Goal: Check status

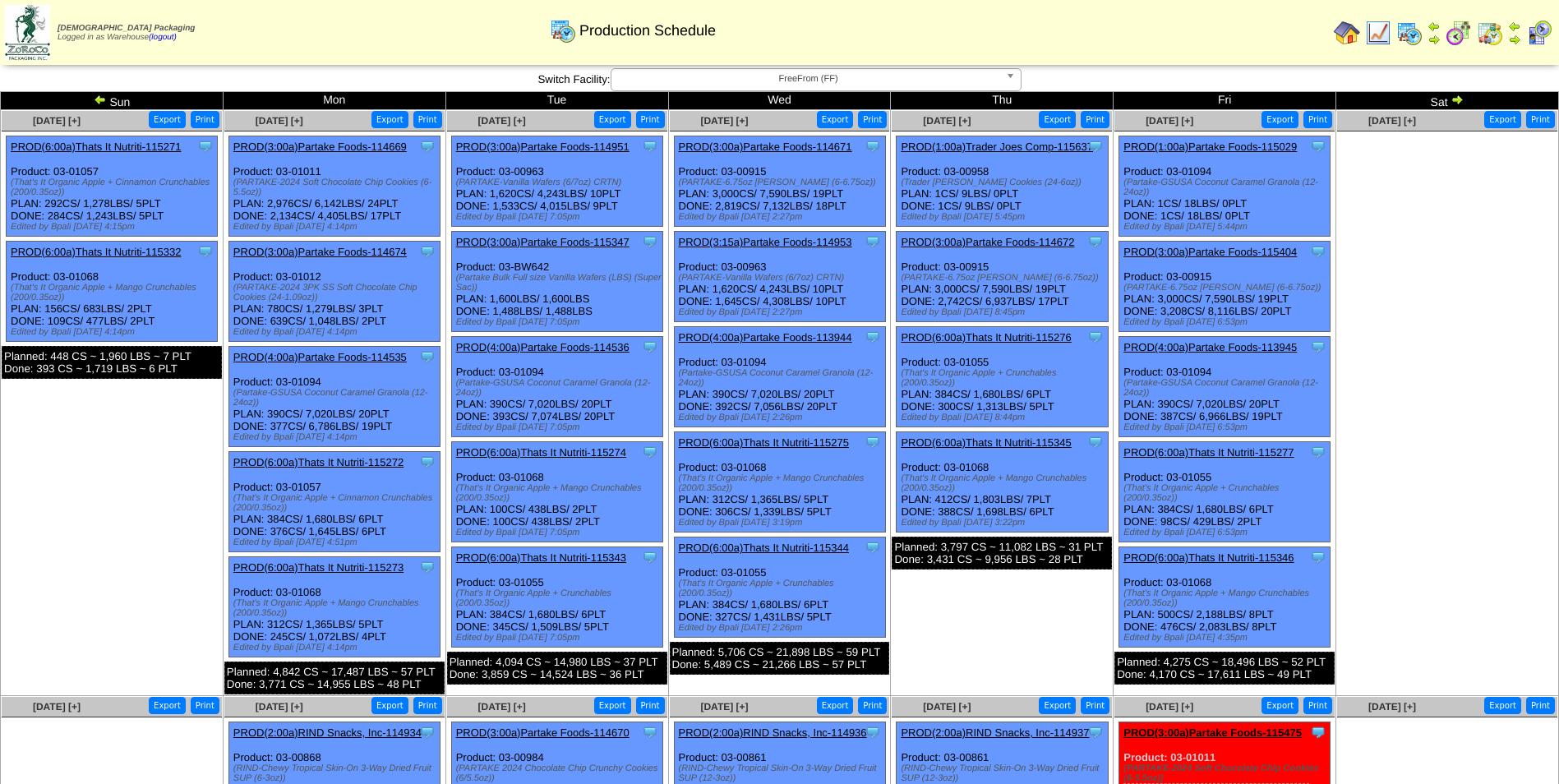
click at [1460, 104] on img at bounding box center [1456, 99] width 13 height 13
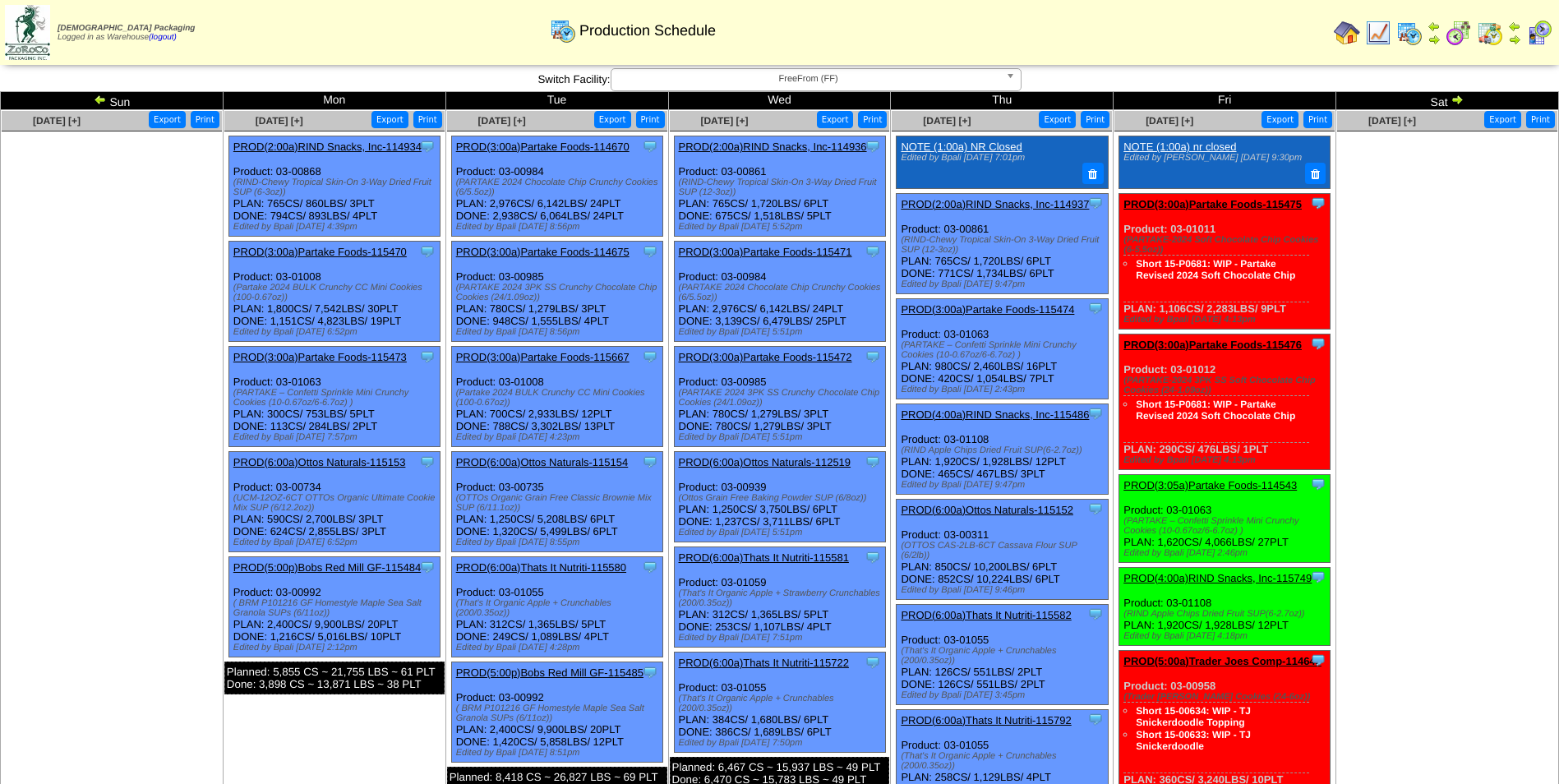
click at [1459, 103] on img at bounding box center [1456, 99] width 13 height 13
